Goal: Task Accomplishment & Management: Use online tool/utility

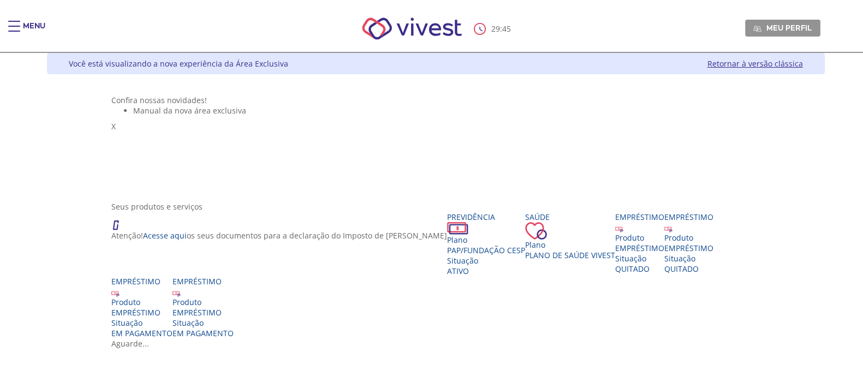
click at [14, 22] on div "Main header" at bounding box center [14, 32] width 12 height 22
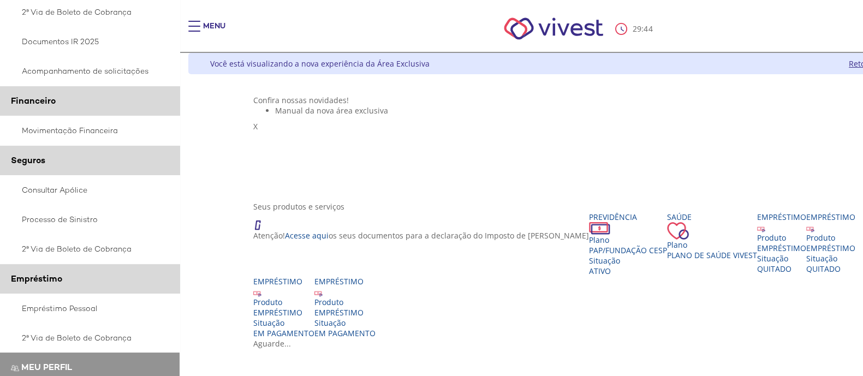
scroll to position [242, 0]
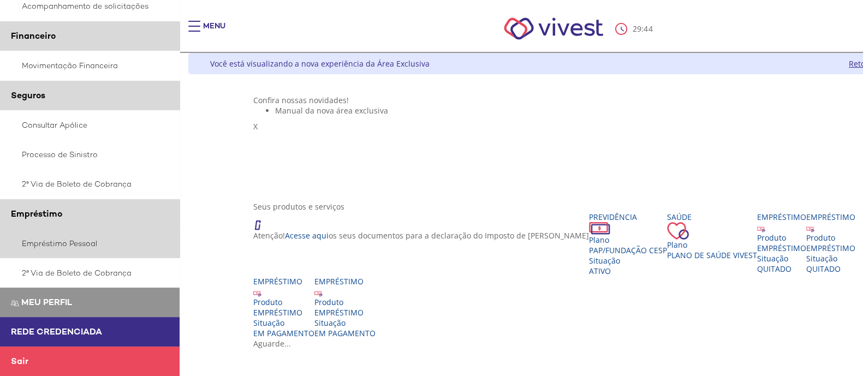
click at [55, 236] on link "Empréstimo Pessoal" at bounding box center [90, 243] width 180 height 29
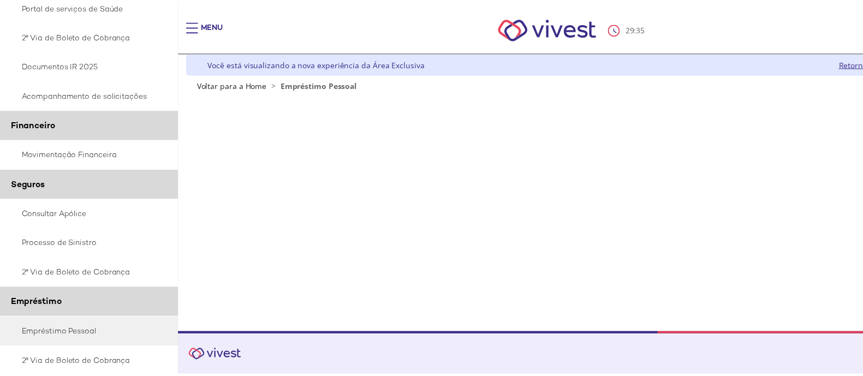
scroll to position [205, 0]
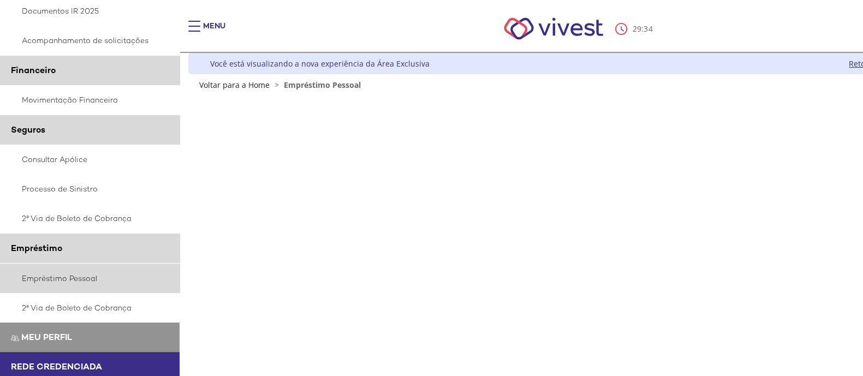
click at [69, 289] on link "Empréstimo Pessoal" at bounding box center [90, 278] width 180 height 29
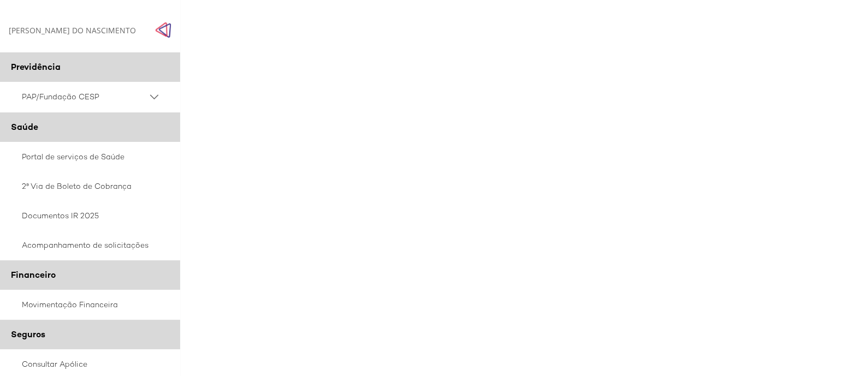
scroll to position [272, 0]
